Goal: Task Accomplishment & Management: Use online tool/utility

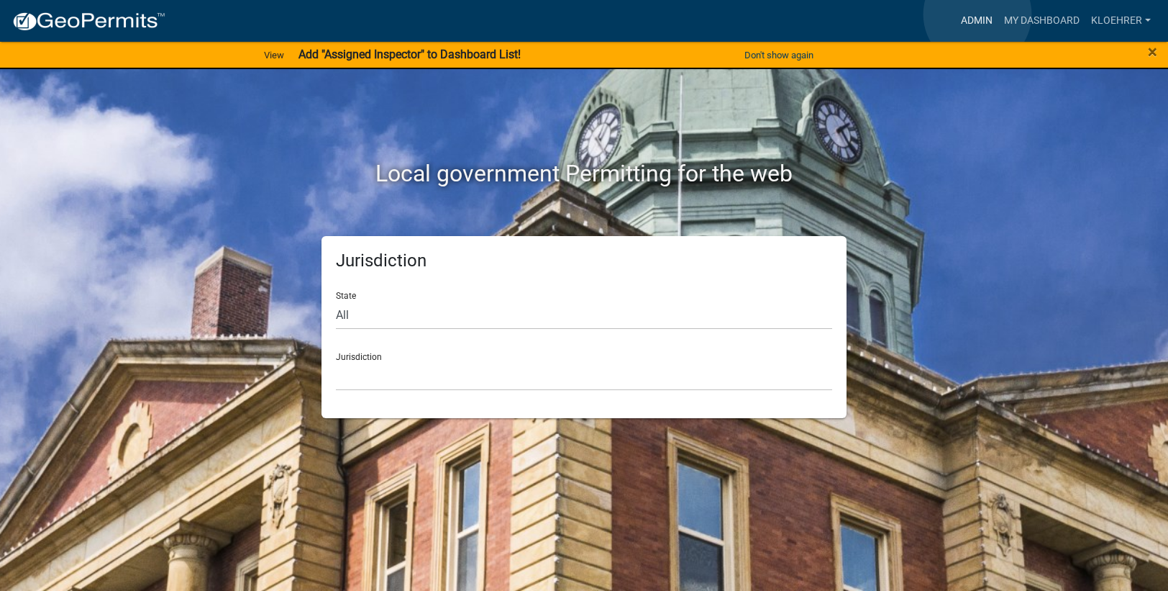
click at [978, 14] on link "Admin" at bounding box center [976, 20] width 43 height 27
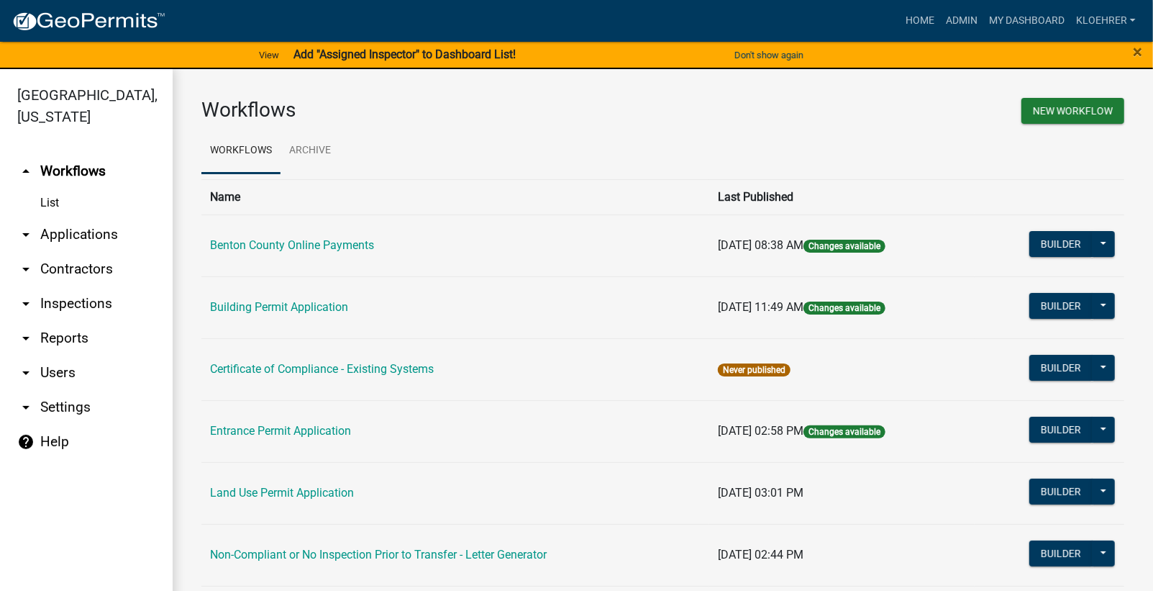
click at [68, 342] on link "arrow_drop_down Reports" at bounding box center [86, 338] width 173 height 35
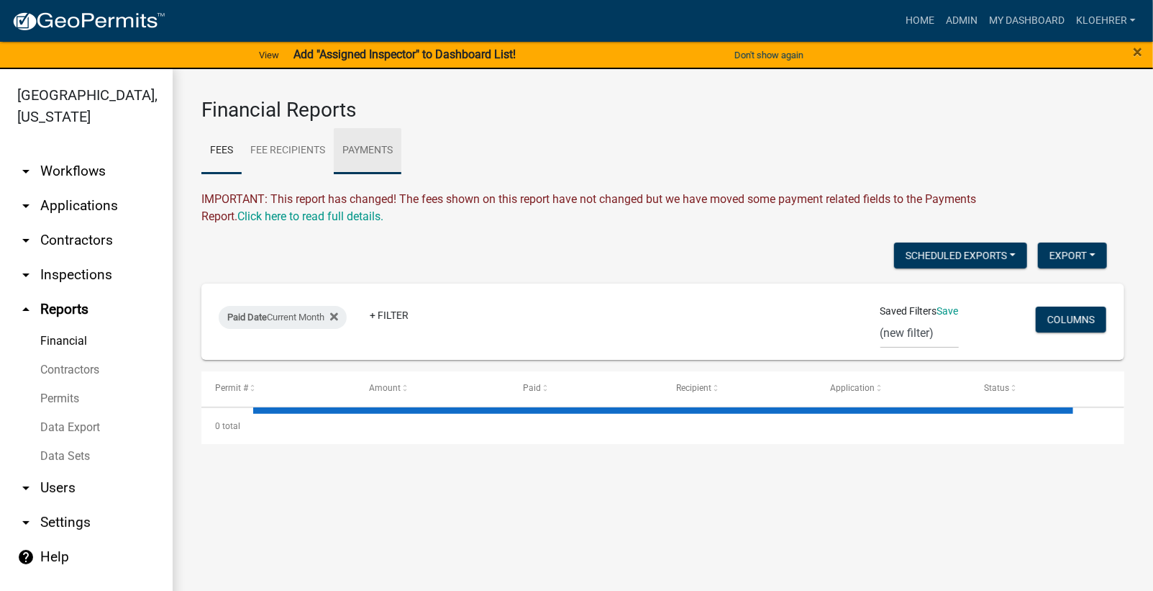
click at [386, 150] on link "Payments" at bounding box center [368, 151] width 68 height 46
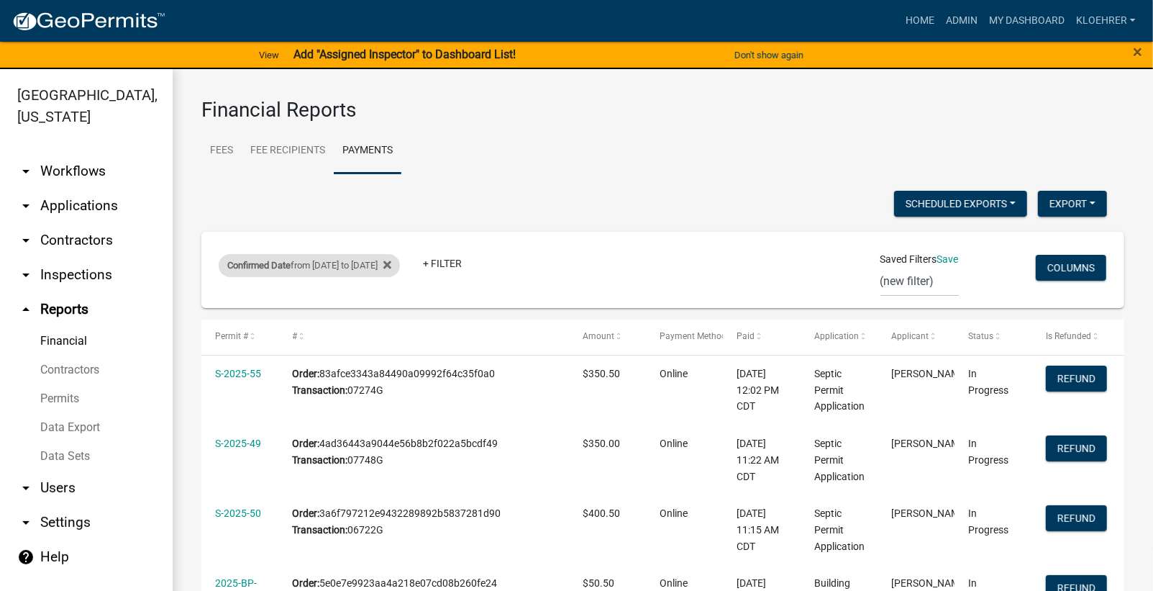
click at [340, 259] on div "Confirmed Date from [DATE] to [DATE]" at bounding box center [309, 265] width 181 height 23
select select "custom"
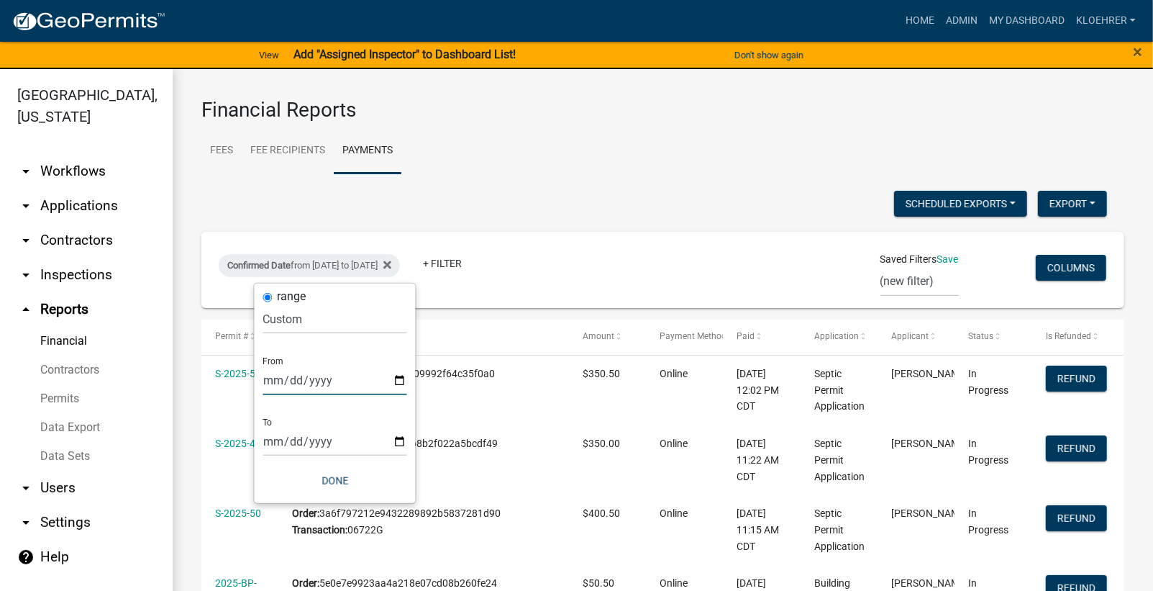
click at [286, 379] on input "[DATE]" at bounding box center [335, 379] width 144 height 29
type input "[DATE]"
click at [287, 444] on input "[DATE]" at bounding box center [335, 441] width 144 height 29
type input "[DATE]"
click at [340, 479] on button "Done" at bounding box center [335, 481] width 144 height 26
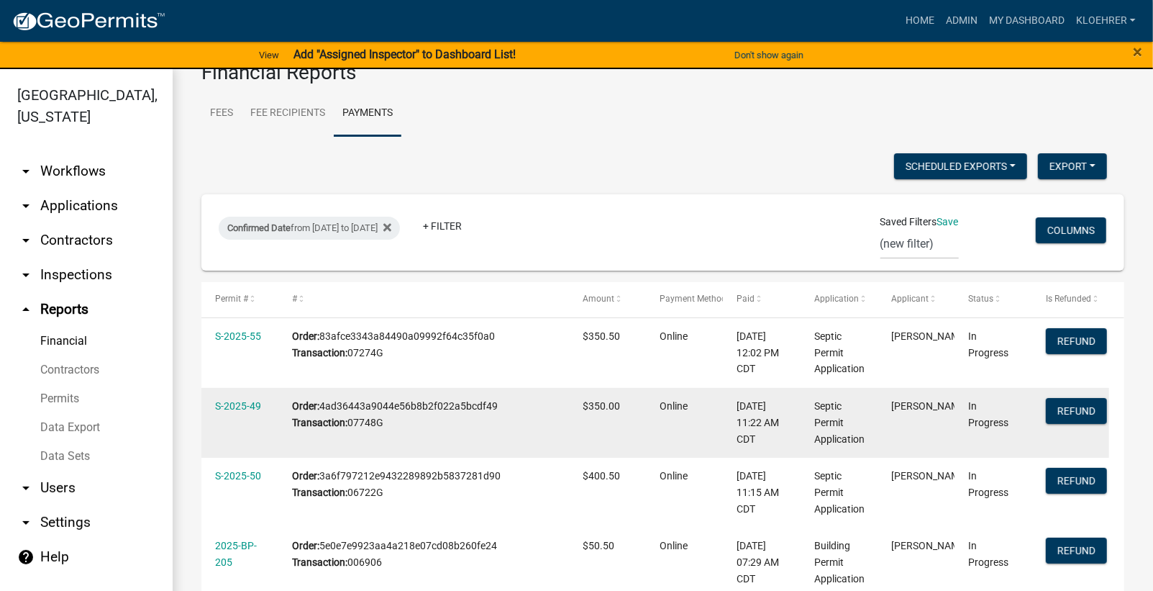
scroll to position [96, 0]
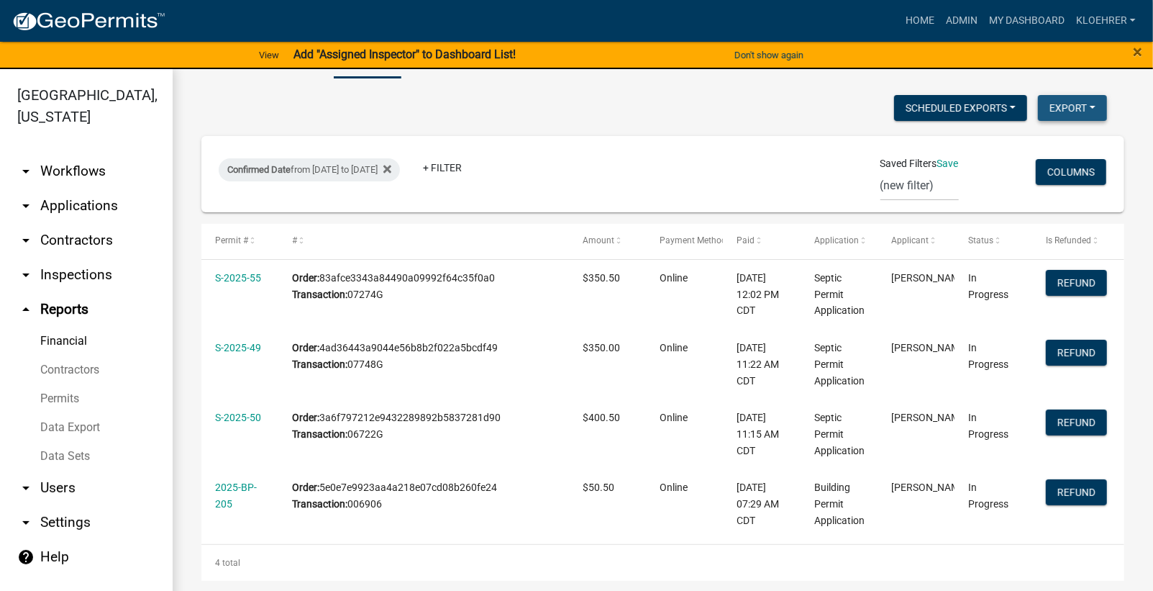
click at [1078, 116] on button "Export" at bounding box center [1072, 108] width 69 height 26
click at [1007, 144] on button "Excel Format (.xlsx)" at bounding box center [1039, 144] width 135 height 35
